Goal: Find specific page/section: Find specific page/section

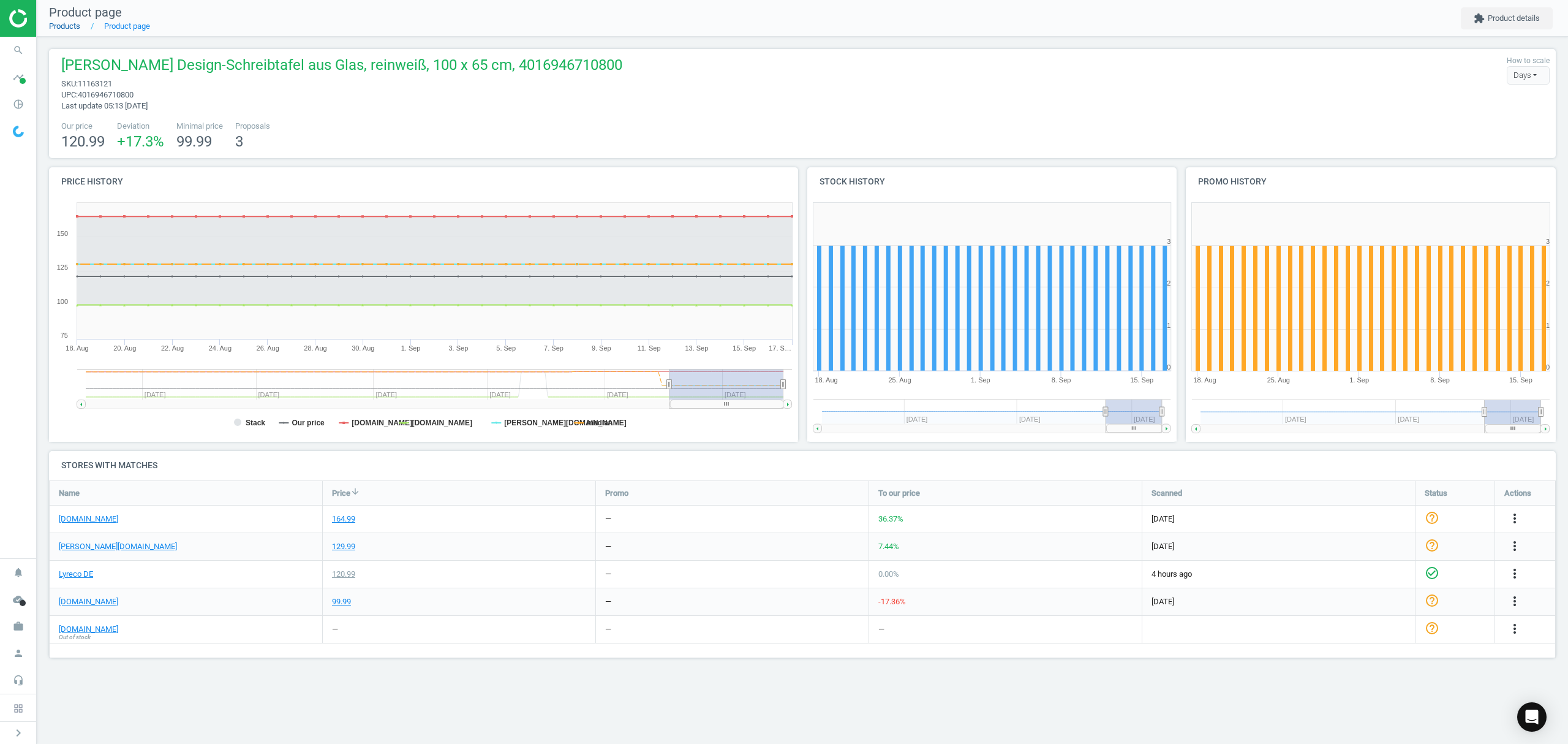
scroll to position [204, 1532]
click at [72, 23] on link "Products" at bounding box center [65, 26] width 31 height 9
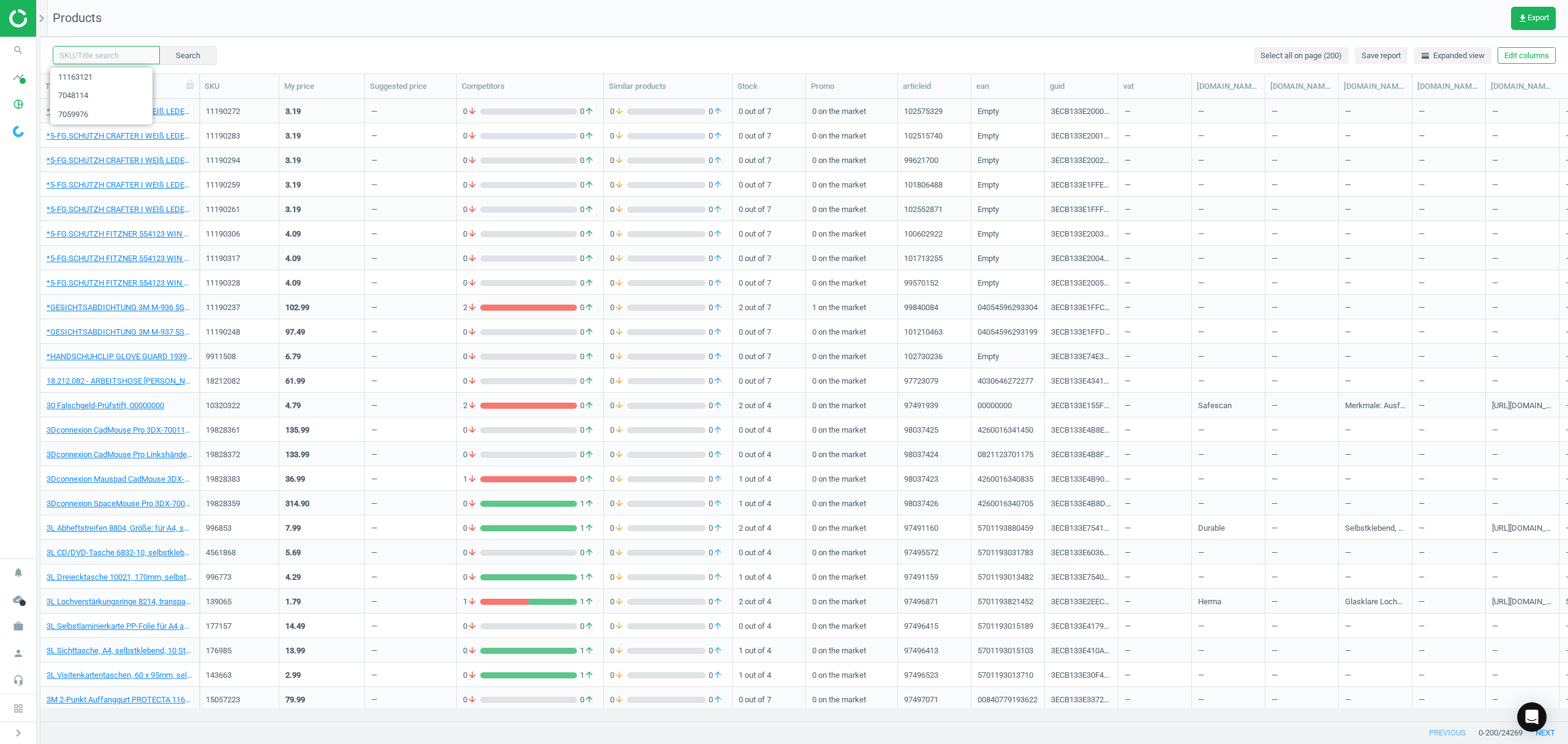
click at [125, 53] on input "text" at bounding box center [106, 55] width 107 height 18
paste input "135448"
type input "135448"
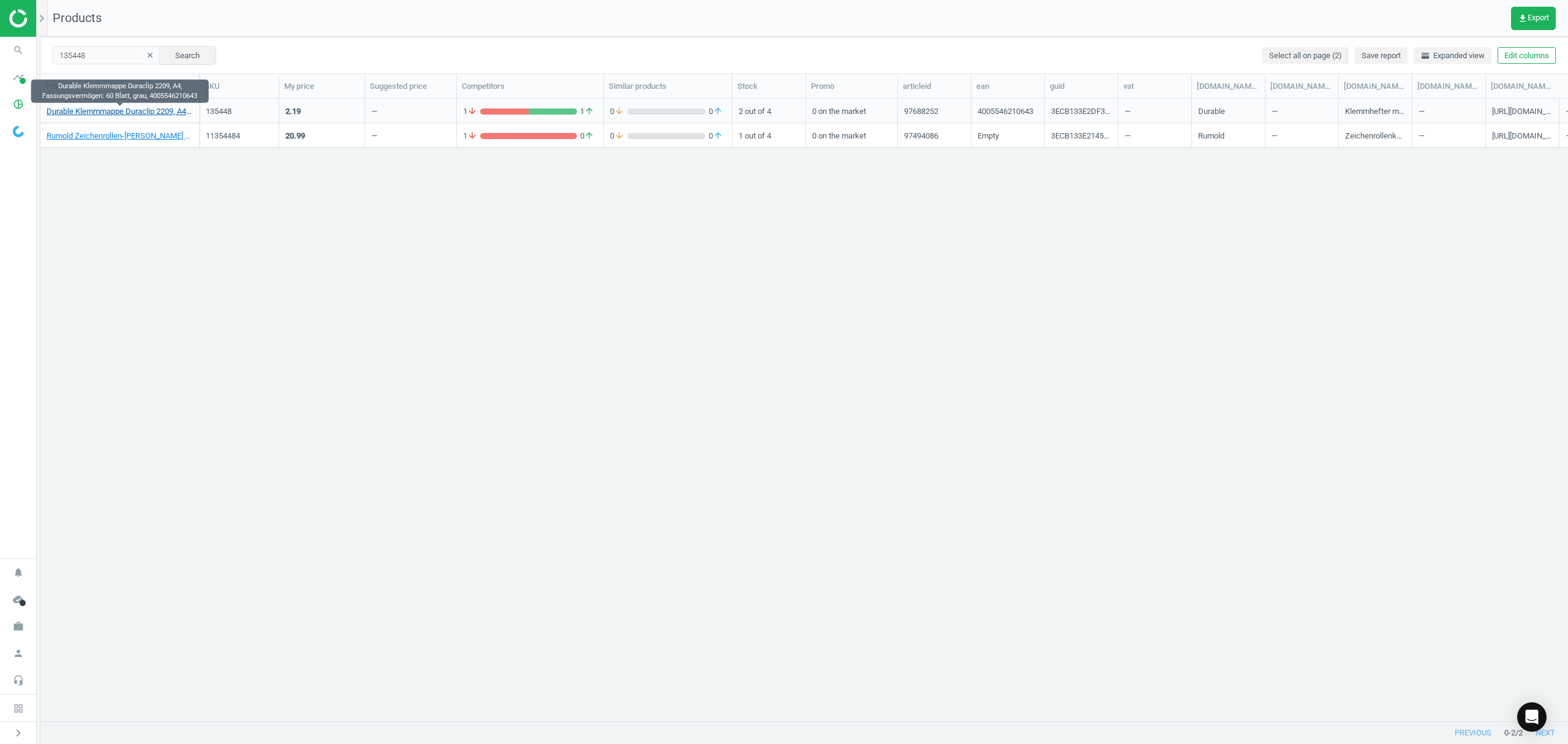
click at [120, 112] on link "Durable Klemmmappe Duraclip 2209, A4, Fassungsvermögen: 60 Blatt, grau, 4005546…" at bounding box center [120, 111] width 147 height 11
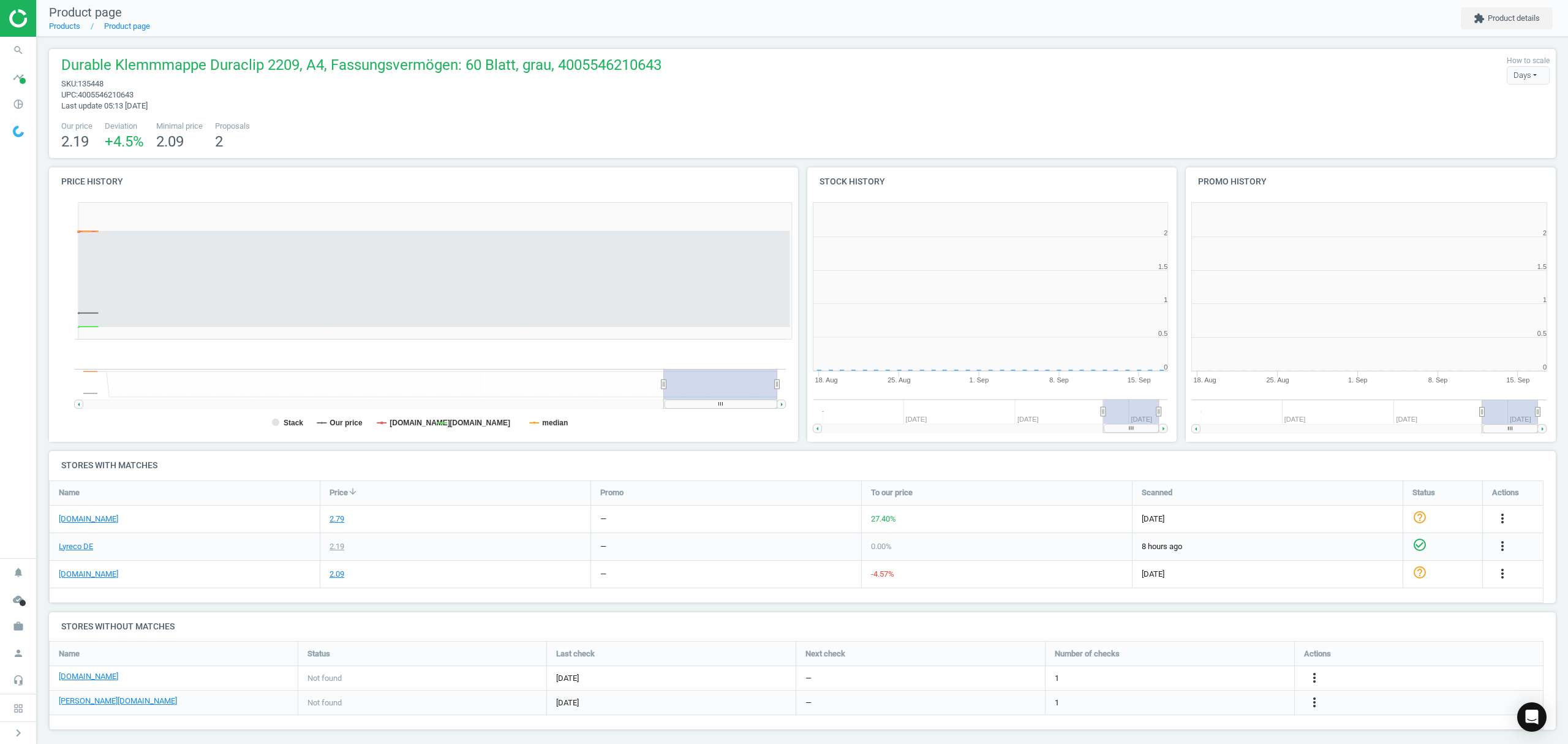
scroll to position [6, 6]
